Goal: Find specific page/section: Find specific page/section

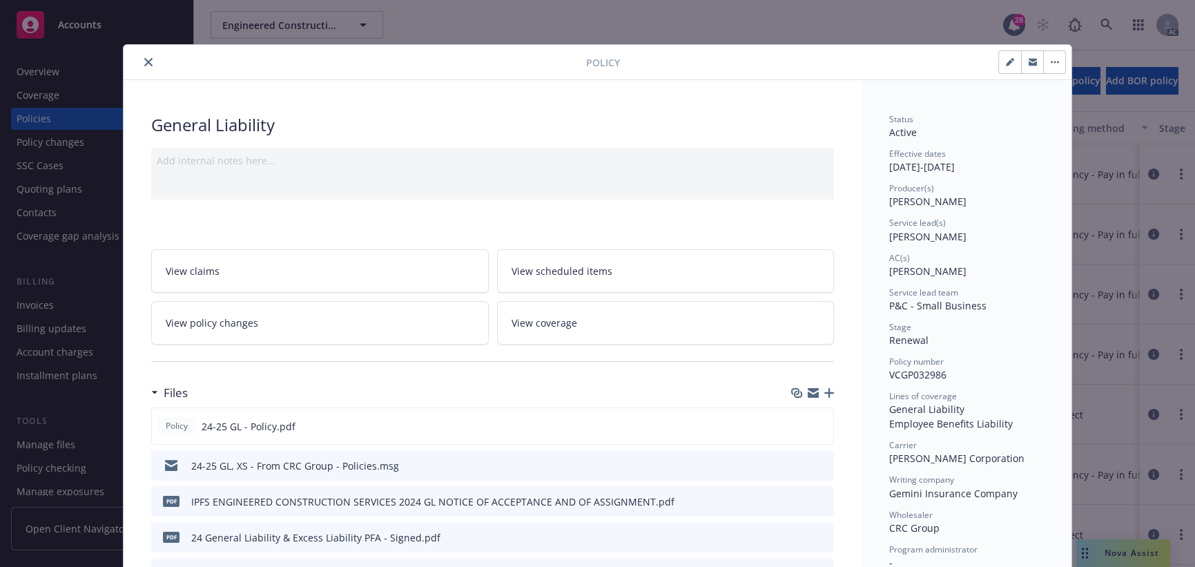
click at [145, 59] on icon "close" at bounding box center [148, 62] width 8 height 8
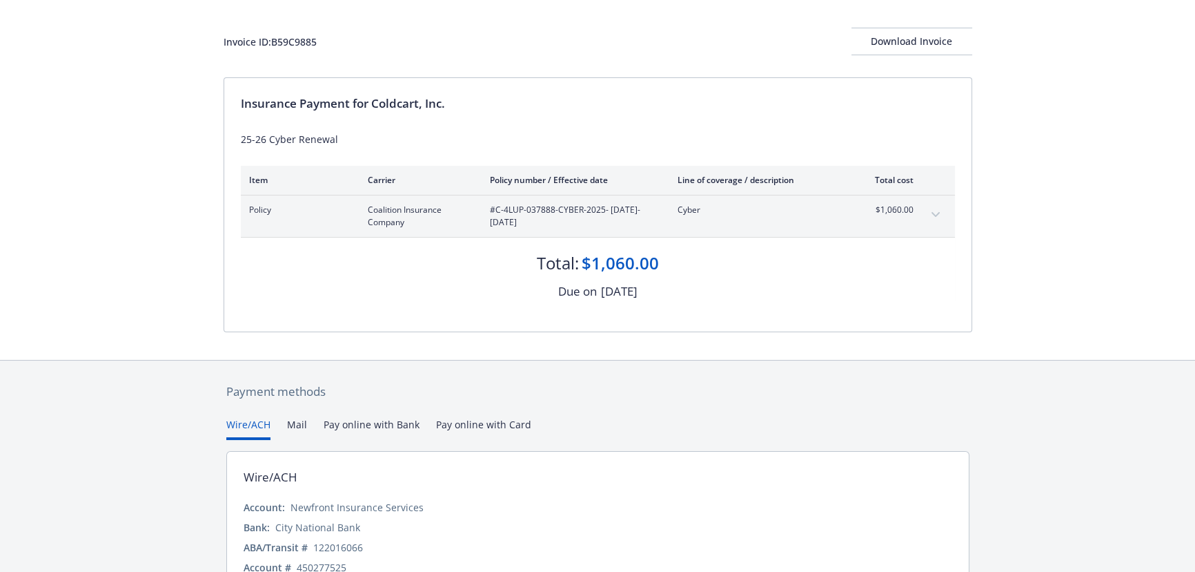
scroll to position [138, 0]
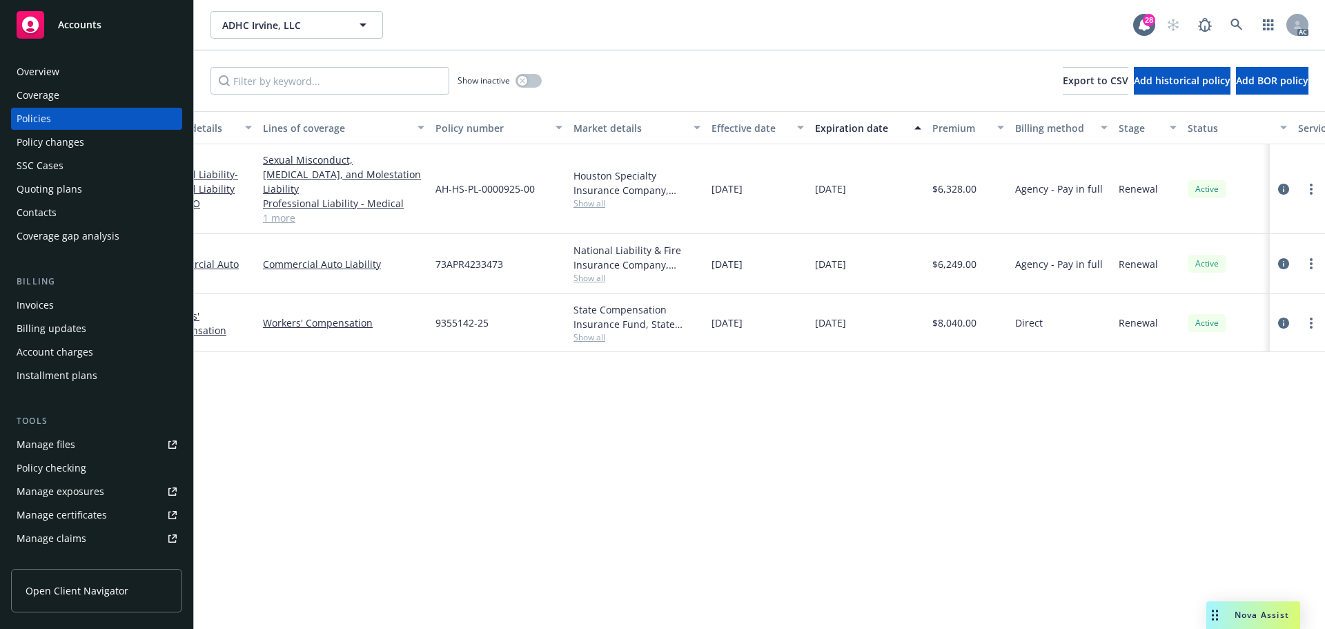
scroll to position [0, 201]
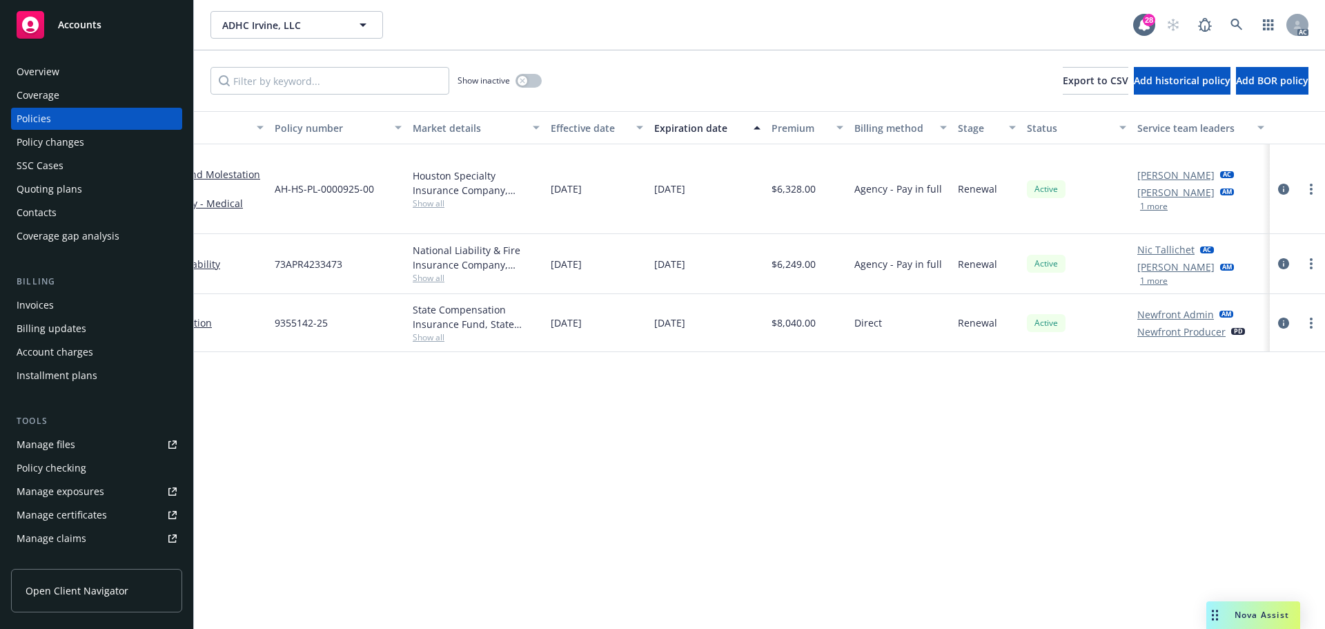
click at [1155, 202] on button "1 more" at bounding box center [1154, 206] width 28 height 8
